Goal: Information Seeking & Learning: Learn about a topic

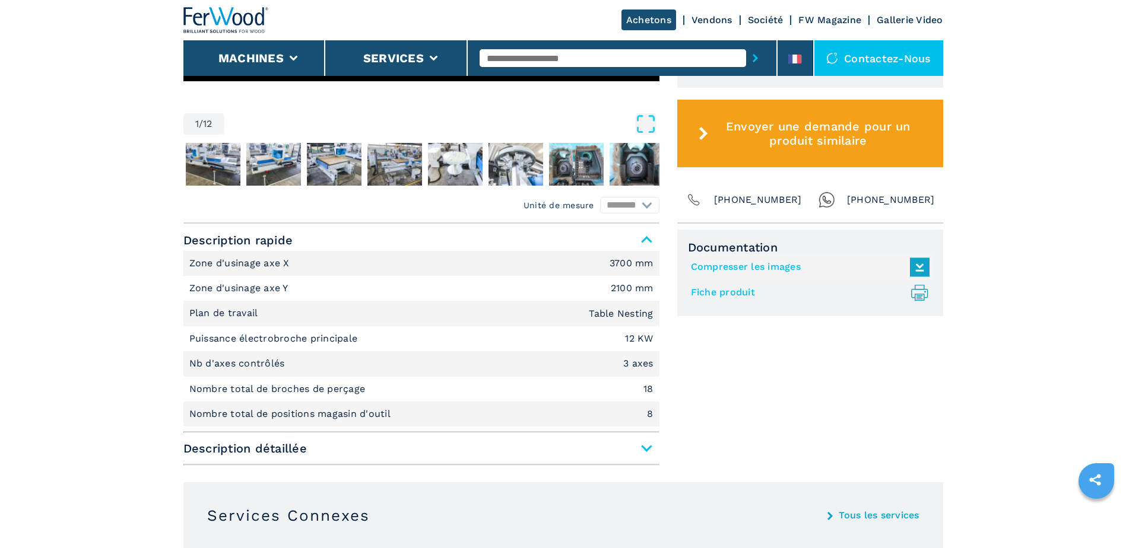
scroll to position [653, 0]
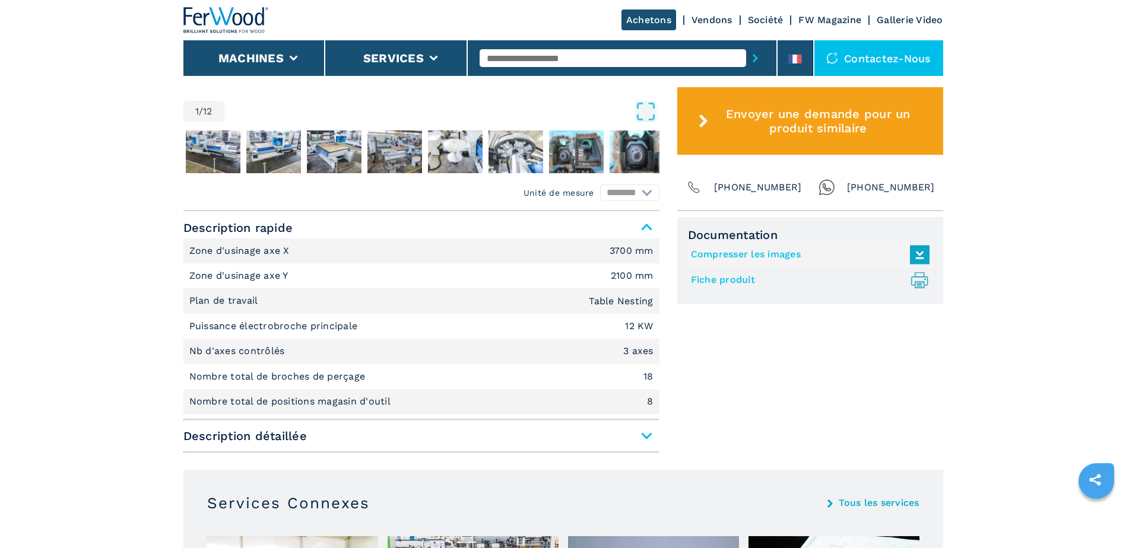
click at [647, 440] on span "Description détaillée" at bounding box center [421, 435] width 476 height 21
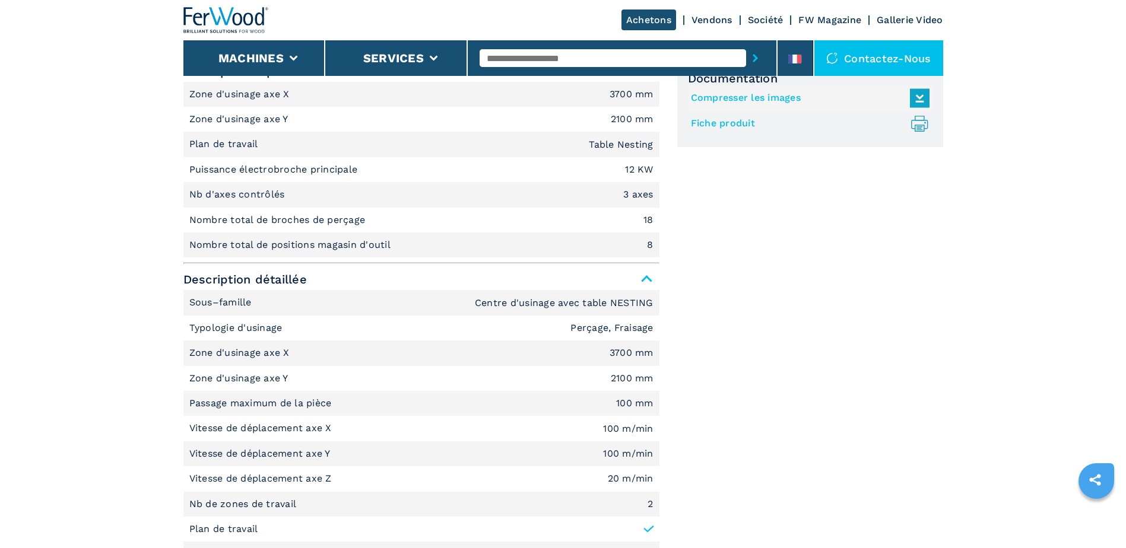
scroll to position [831, 0]
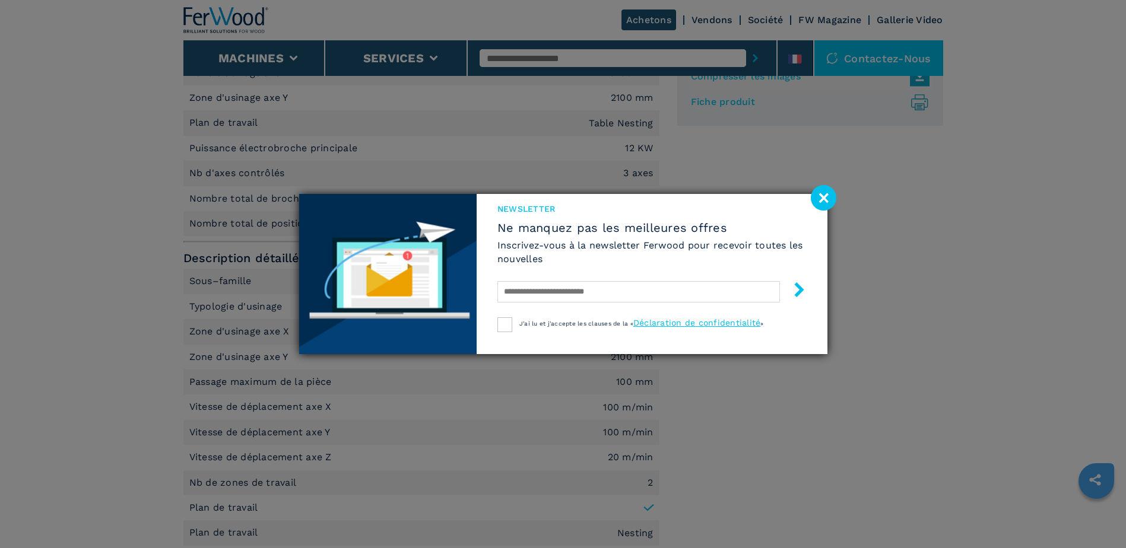
click at [825, 193] on image at bounding box center [824, 198] width 26 height 26
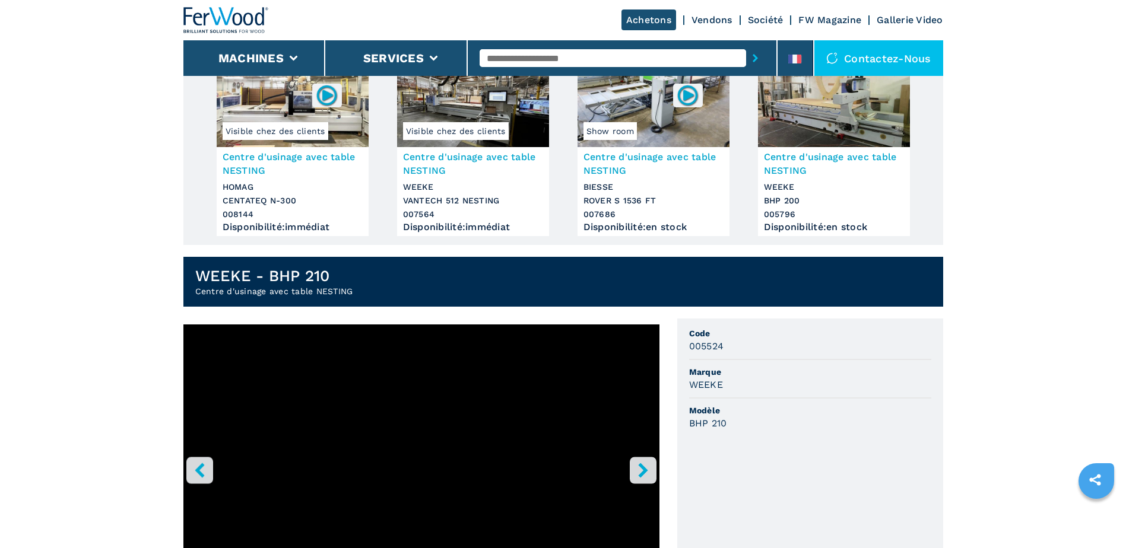
scroll to position [337, 0]
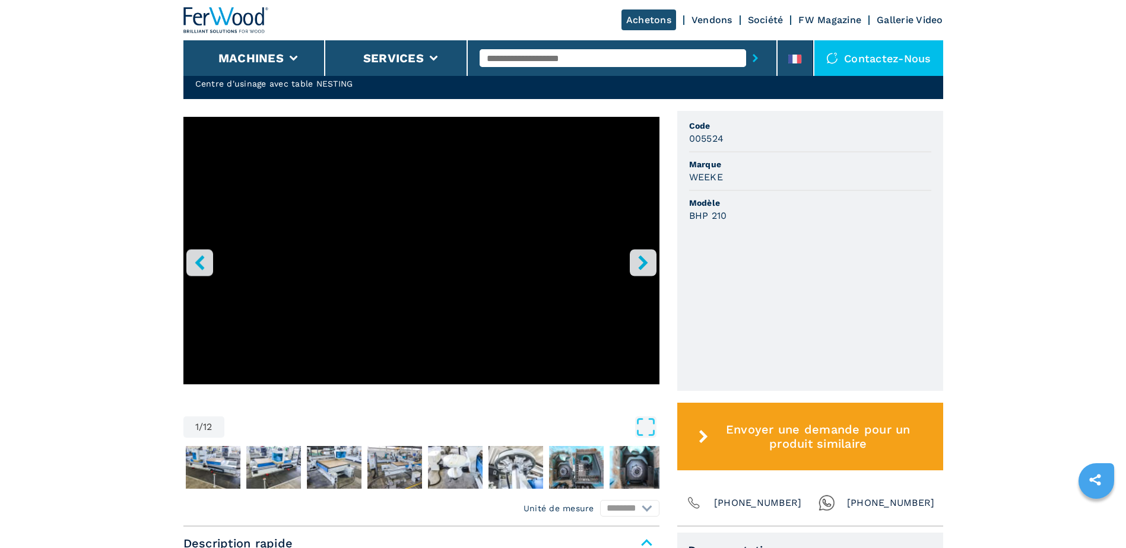
click at [643, 261] on icon "right-button" at bounding box center [642, 262] width 9 height 15
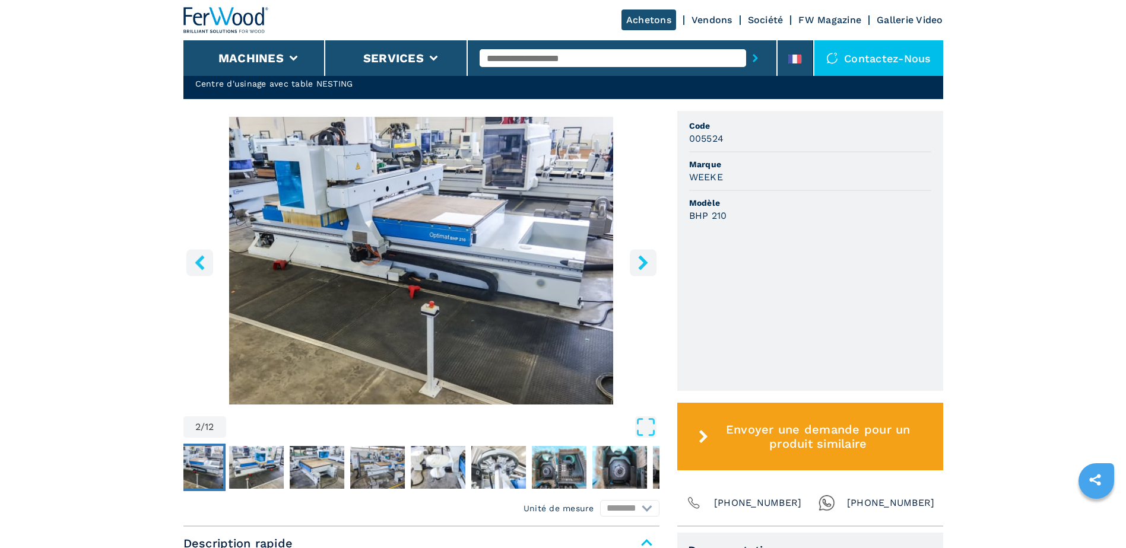
click at [643, 261] on icon "right-button" at bounding box center [642, 262] width 9 height 15
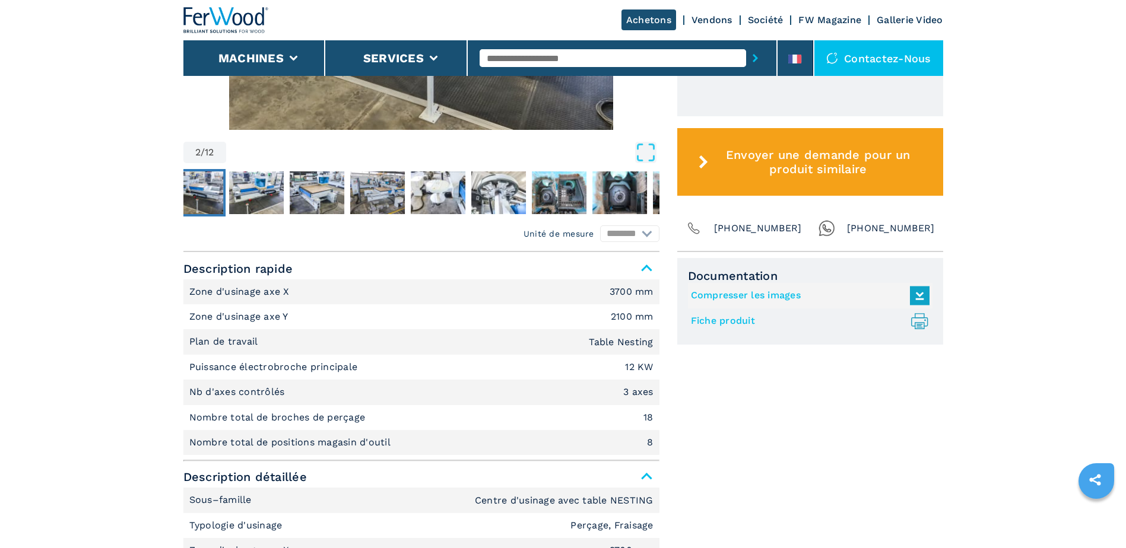
scroll to position [634, 0]
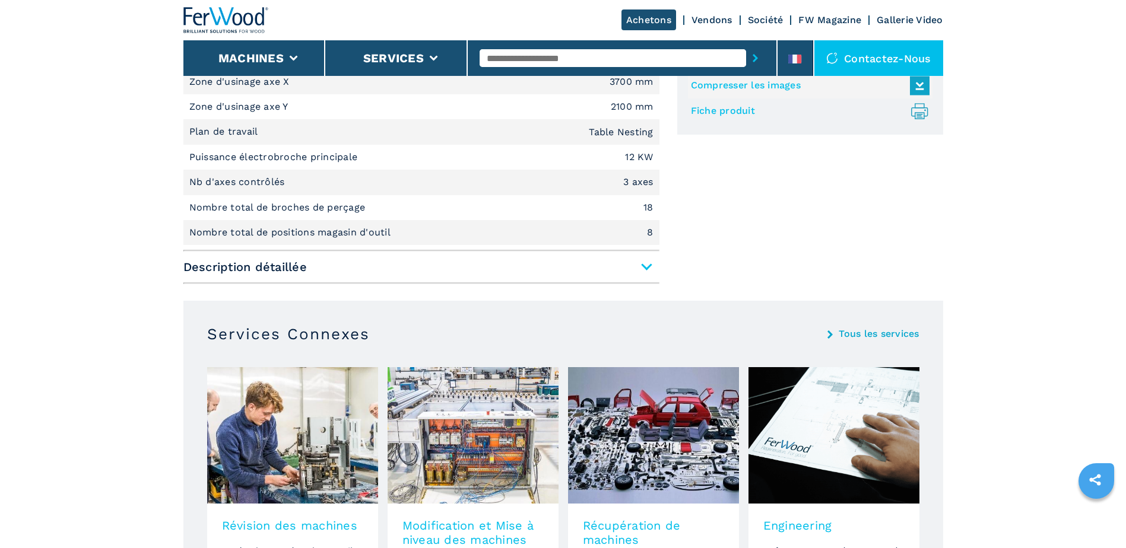
scroll to position [831, 0]
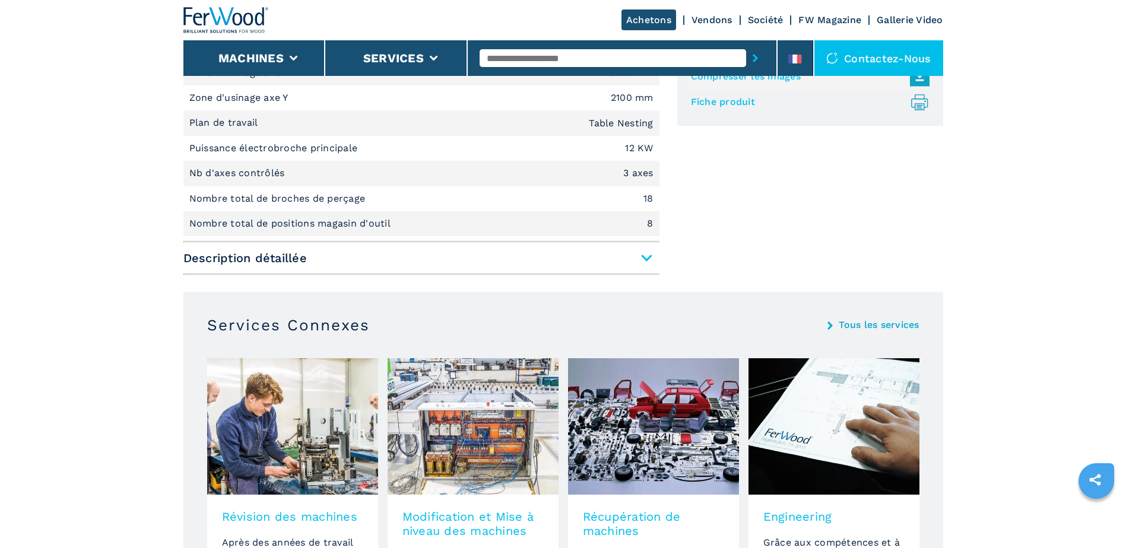
click at [641, 256] on span "Description détaillée" at bounding box center [421, 257] width 476 height 21
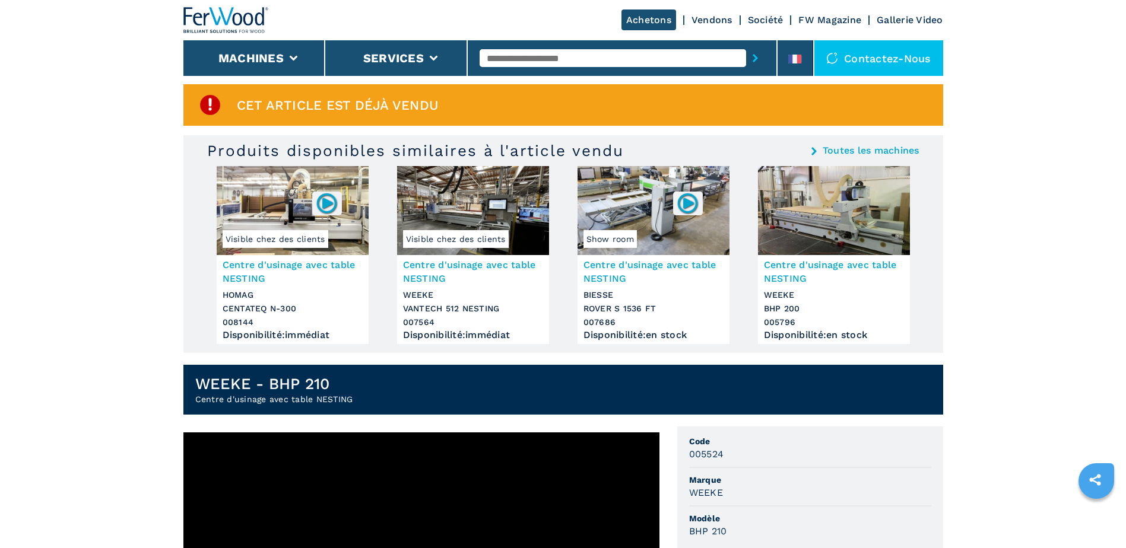
scroll to position [0, 0]
